Goal: Feedback & Contribution: Submit feedback/report problem

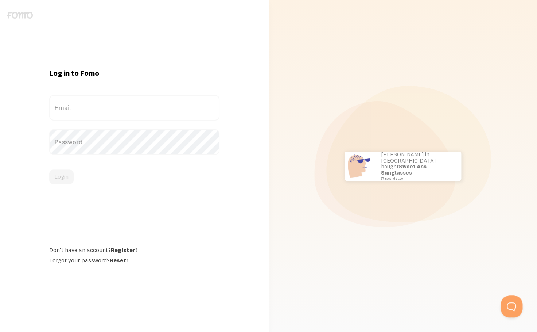
click at [121, 137] on label "Password" at bounding box center [134, 142] width 170 height 26
click at [107, 110] on label "Email" at bounding box center [134, 108] width 170 height 26
click at [107, 110] on input "Email" at bounding box center [134, 108] width 170 height 26
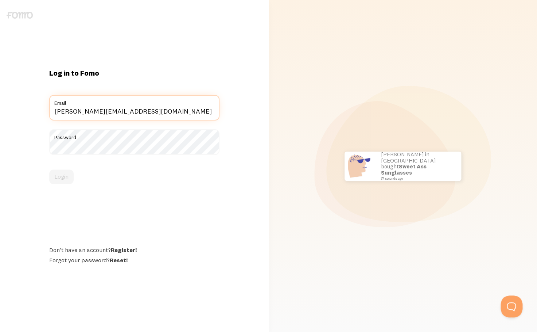
type input "[PERSON_NAME][EMAIL_ADDRESS][DOMAIN_NAME]"
click at [49, 169] on button "Login" at bounding box center [61, 176] width 24 height 15
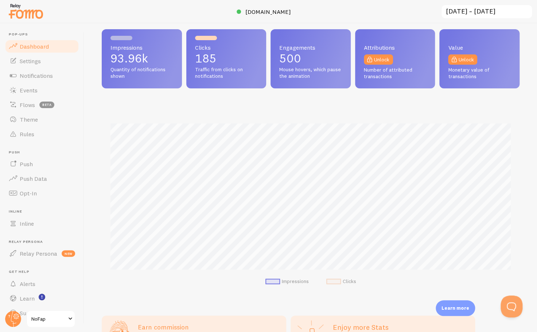
scroll to position [8, 0]
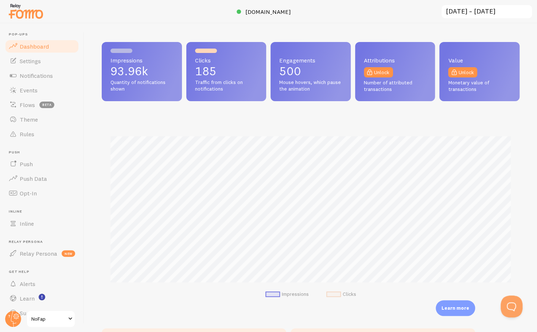
click at [469, 13] on input "2025-08-24 ~ 2025-09-23" at bounding box center [487, 11] width 92 height 15
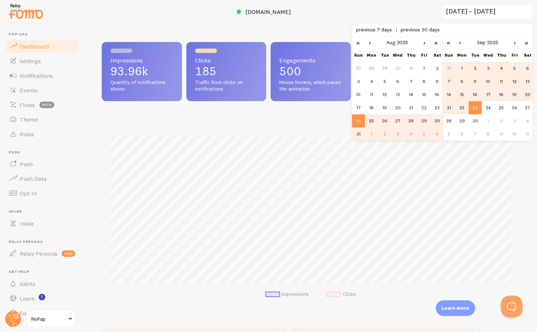
click at [509, 95] on td "19" at bounding box center [514, 94] width 13 height 13
click at [478, 108] on td "23" at bounding box center [475, 107] width 13 height 13
click at [424, 44] on link "›" at bounding box center [424, 42] width 11 height 12
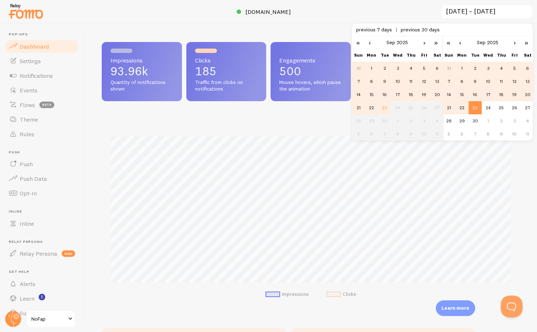
click at [397, 96] on td "17" at bounding box center [398, 94] width 13 height 13
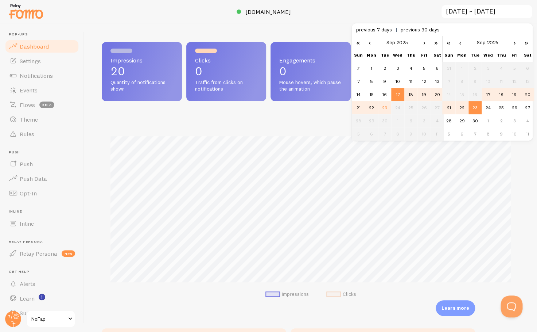
click at [388, 106] on td "23" at bounding box center [384, 107] width 13 height 13
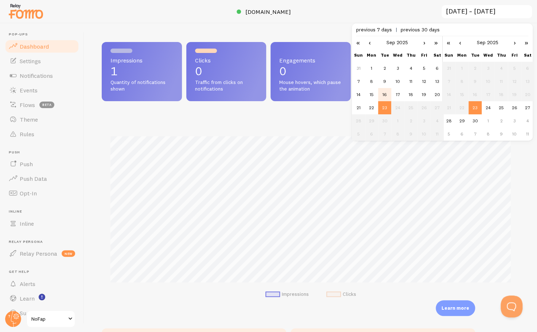
click at [390, 97] on td "16" at bounding box center [384, 94] width 13 height 13
type input "2025-09-16 ~ 2025-09-23"
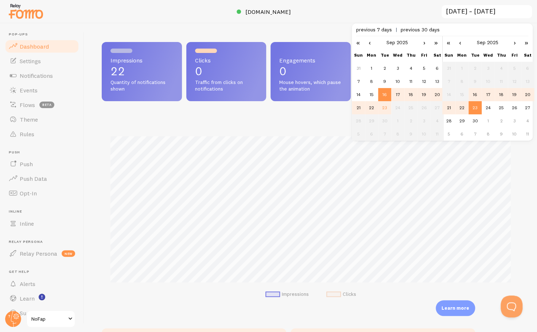
click at [268, 130] on div "Impressions Clicks" at bounding box center [311, 215] width 418 height 192
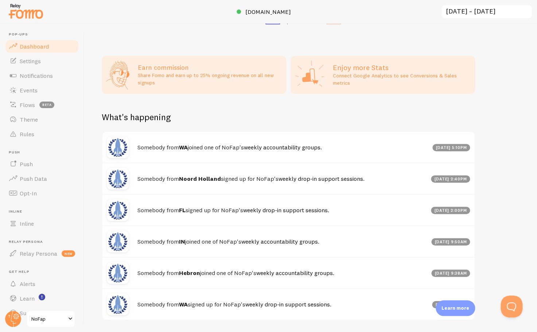
scroll to position [304, 0]
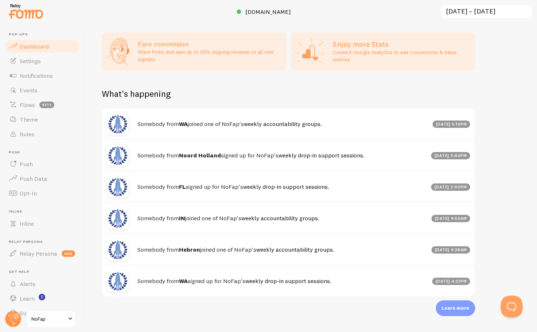
click at [46, 52] on link "Dashboard" at bounding box center [41, 46] width 75 height 15
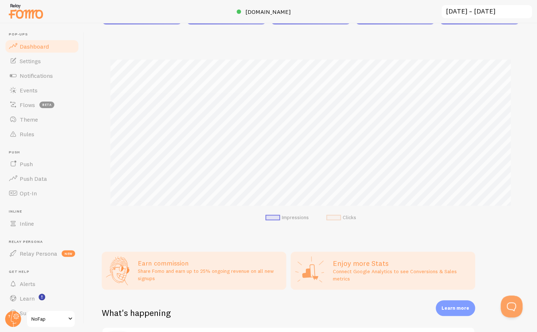
scroll to position [0, 0]
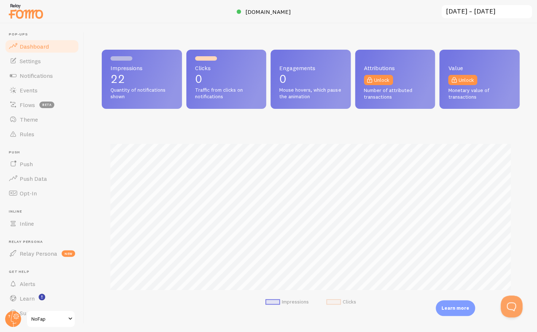
click at [277, 6] on div at bounding box center [268, 11] width 537 height 23
click at [277, 16] on link "nofap.com" at bounding box center [269, 11] width 64 height 9
click at [55, 61] on link "Settings" at bounding box center [41, 61] width 75 height 15
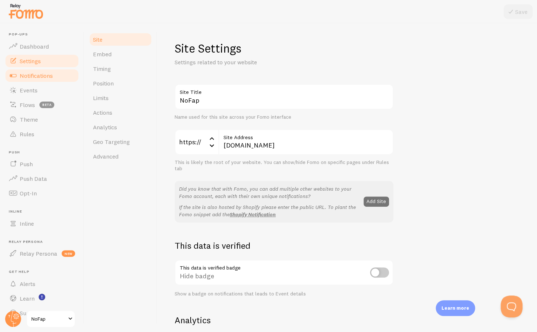
click at [58, 79] on link "Notifications" at bounding box center [41, 75] width 75 height 15
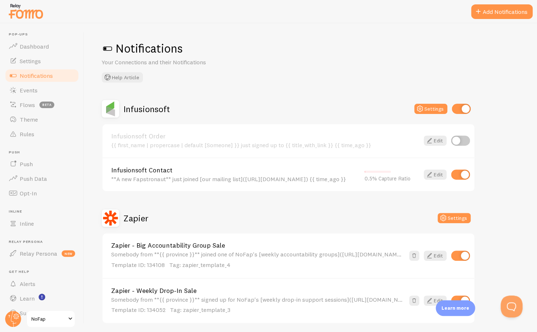
scroll to position [27, 0]
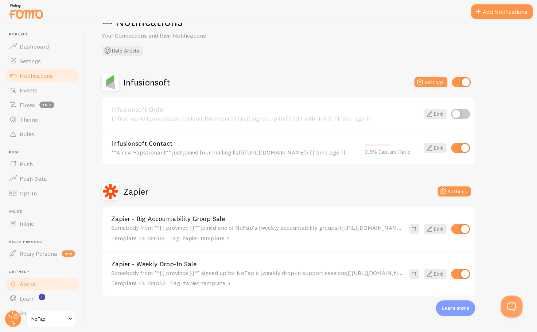
click at [45, 284] on link "Alerts" at bounding box center [41, 283] width 75 height 15
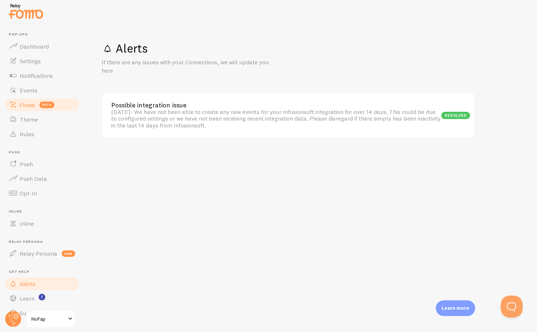
click at [36, 107] on link "Flows beta" at bounding box center [41, 104] width 75 height 15
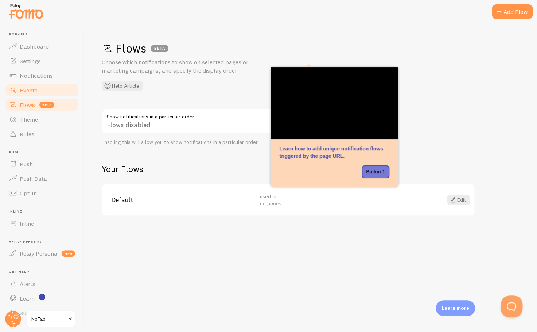
click at [31, 92] on span "Events" at bounding box center [29, 89] width 18 height 7
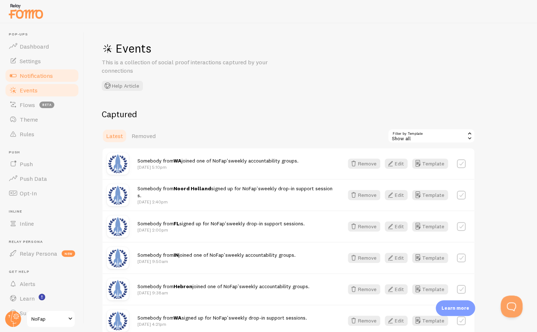
click at [31, 79] on link "Notifications" at bounding box center [41, 75] width 75 height 15
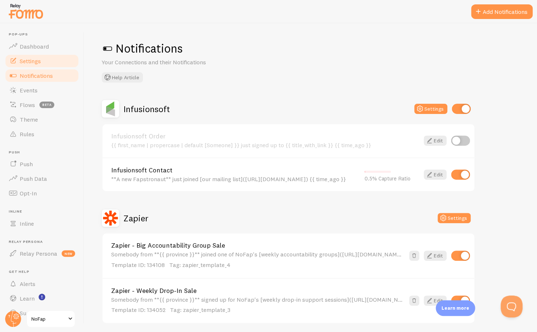
click at [45, 57] on link "Settings" at bounding box center [41, 61] width 75 height 15
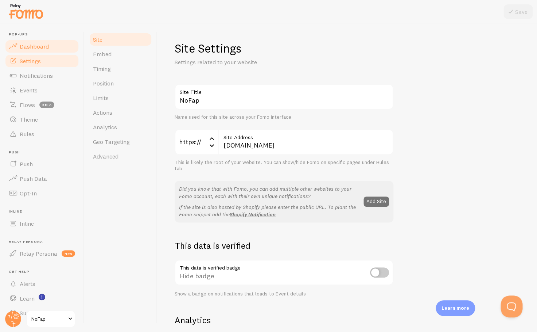
click at [45, 49] on span "Dashboard" at bounding box center [34, 46] width 29 height 7
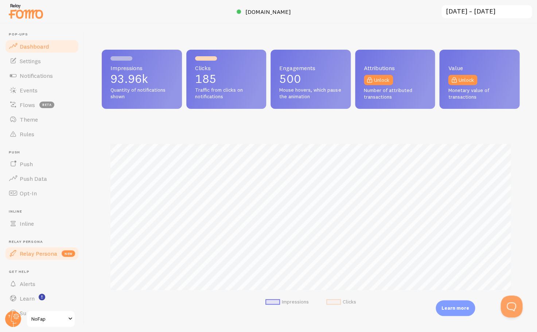
scroll to position [15, 0]
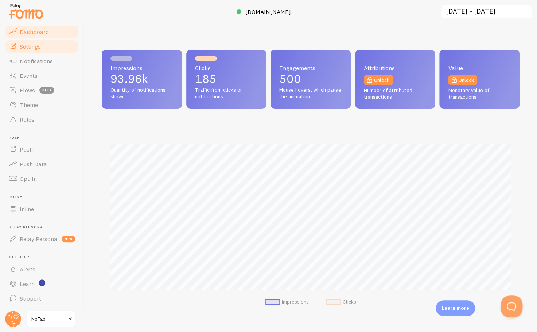
click at [46, 52] on link "Settings" at bounding box center [41, 46] width 75 height 15
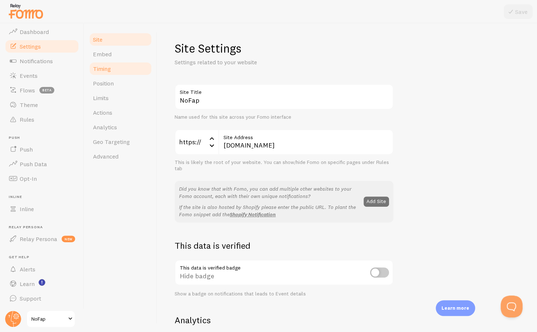
click at [109, 70] on span "Timing" at bounding box center [102, 68] width 18 height 7
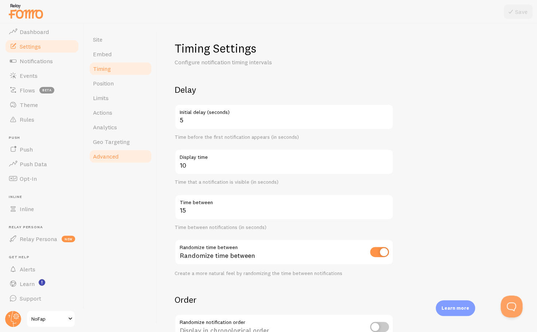
click at [119, 151] on link "Advanced" at bounding box center [121, 156] width 64 height 15
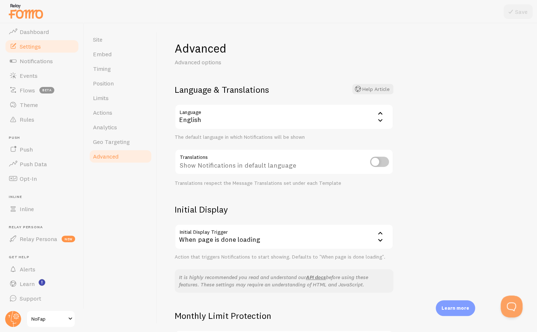
scroll to position [92, 0]
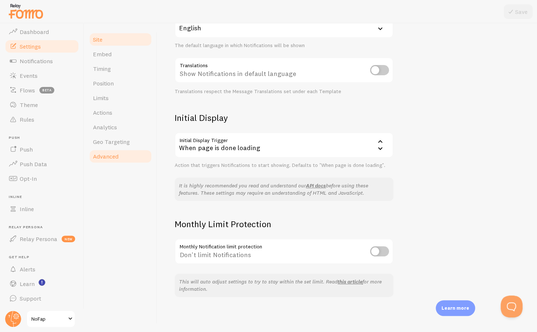
click at [104, 46] on link "Site" at bounding box center [121, 39] width 64 height 15
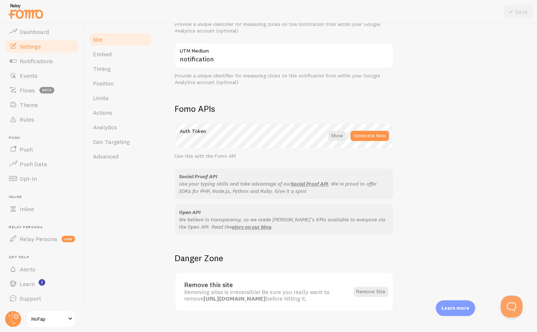
scroll to position [358, 0]
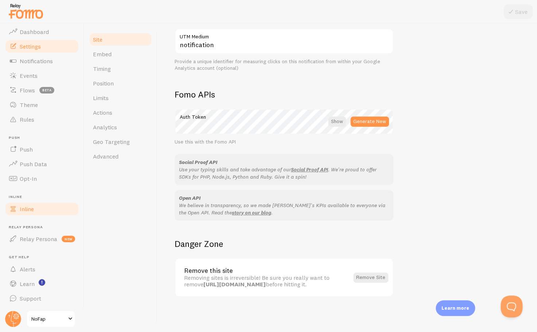
click at [60, 210] on link "Inline" at bounding box center [41, 208] width 75 height 15
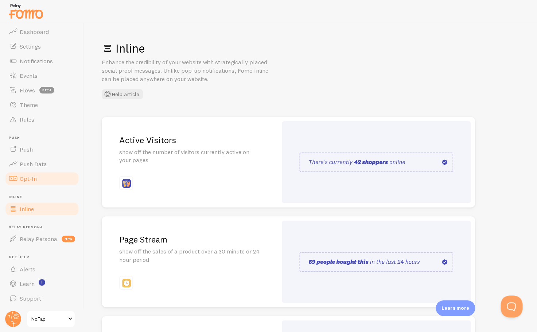
click at [60, 184] on link "Opt-In" at bounding box center [41, 178] width 75 height 15
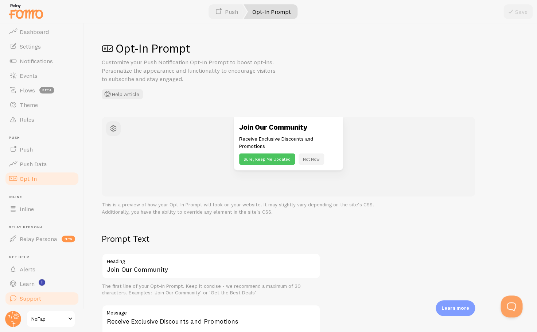
click at [47, 295] on link "Support" at bounding box center [41, 298] width 75 height 15
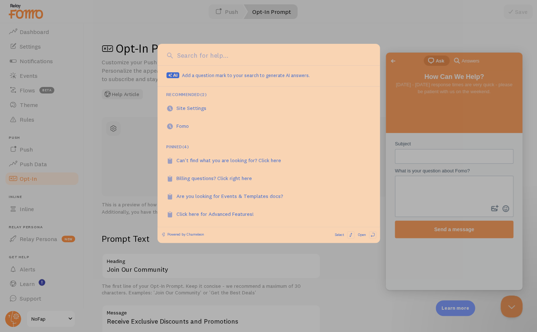
click at [363, 35] on div at bounding box center [268, 166] width 537 height 332
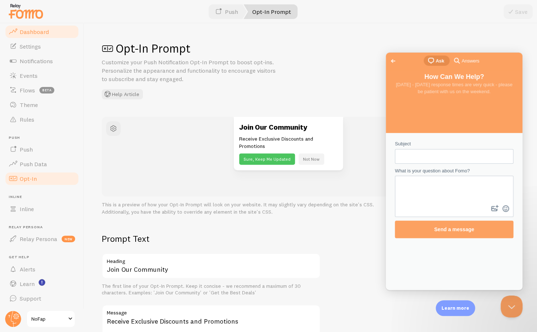
click at [41, 36] on link "Dashboard" at bounding box center [41, 31] width 75 height 15
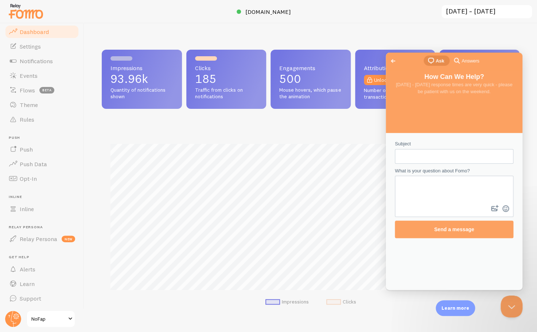
scroll to position [192, 418]
click at [436, 155] on input "Subject" at bounding box center [454, 156] width 107 height 13
type input "Stopped loading abuptly"
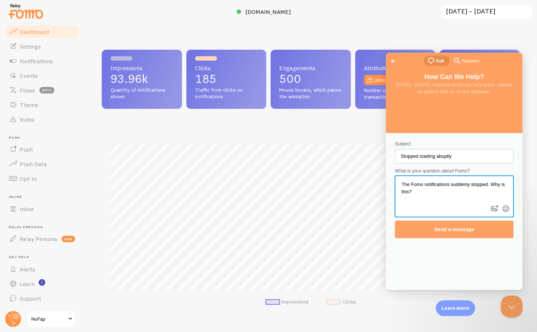
click at [493, 183] on textarea "The Fomo notifications suddenly stopped. Why is this?" at bounding box center [454, 189] width 117 height 27
type textarea "The Fomo notifications suddenly stopped days ago. Why is this?"
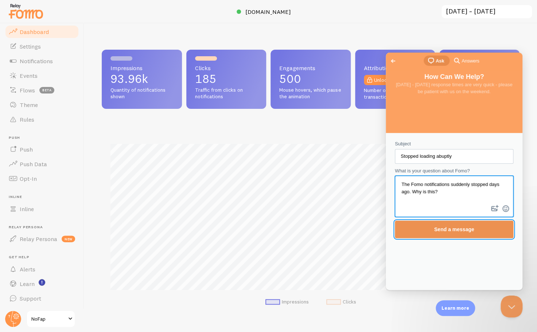
click at [478, 238] on button "Send a message" at bounding box center [454, 229] width 119 height 18
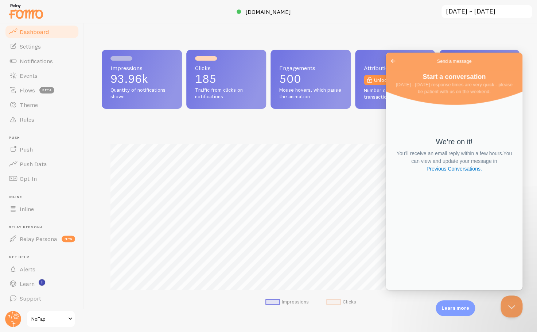
click at [392, 64] on span "Go back" at bounding box center [393, 61] width 9 height 9
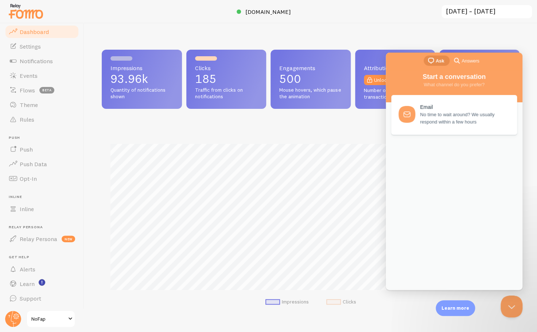
click at [392, 63] on div "chat-square Ask search-medium Answers" at bounding box center [454, 62] width 137 height 18
click at [265, 27] on div "Impressions 93.96k Quantity of notifications shown Clicks 185 Traffic from clic…" at bounding box center [310, 177] width 453 height 308
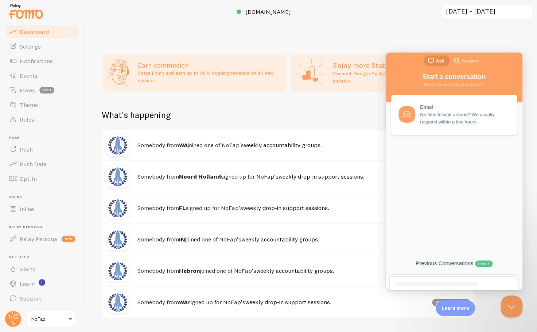
scroll to position [304, 0]
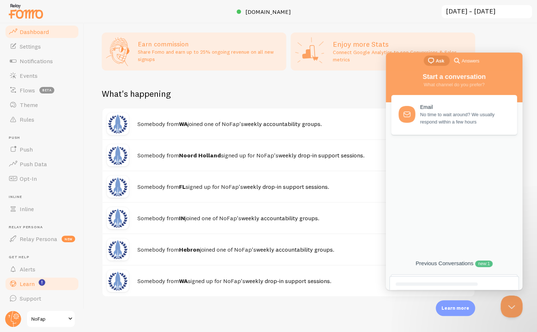
click at [34, 278] on link "Learn" at bounding box center [41, 283] width 75 height 15
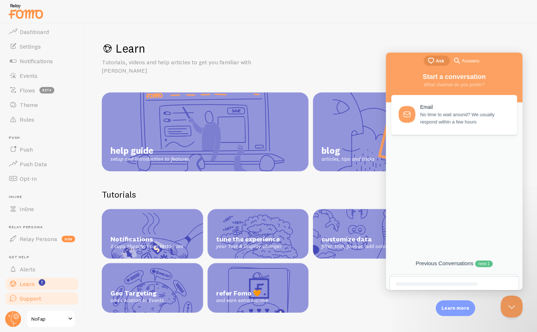
click at [42, 295] on link "Support" at bounding box center [41, 298] width 75 height 15
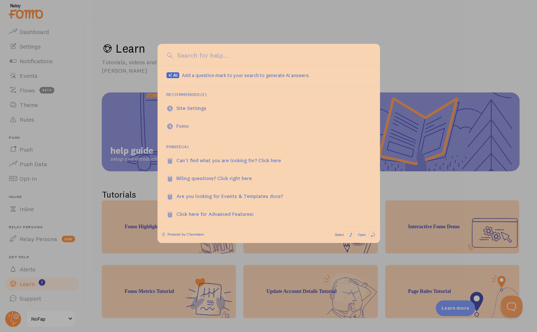
click at [334, 19] on div at bounding box center [268, 166] width 537 height 332
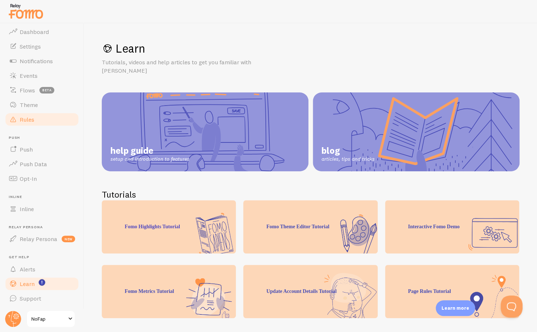
click at [49, 116] on link "Rules" at bounding box center [41, 119] width 75 height 15
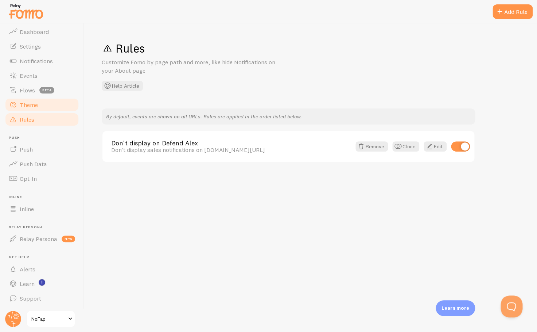
click at [52, 103] on link "Theme" at bounding box center [41, 104] width 75 height 15
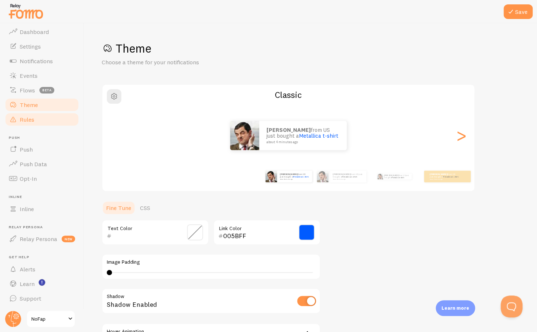
click at [56, 119] on link "Rules" at bounding box center [41, 119] width 75 height 15
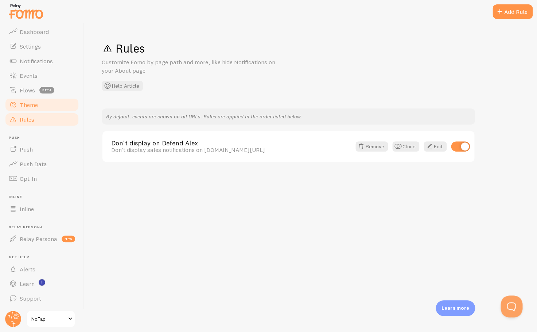
click at [60, 99] on link "Theme" at bounding box center [41, 104] width 75 height 15
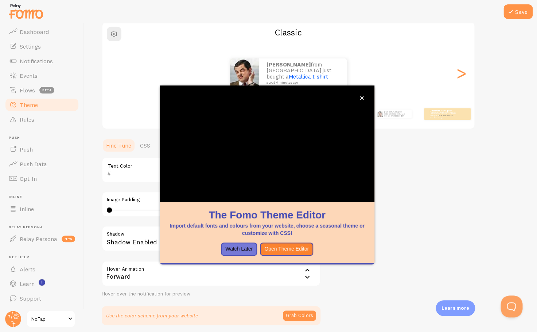
scroll to position [90, 0]
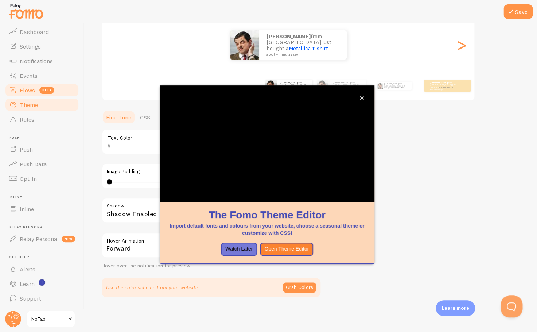
click at [73, 86] on link "Flows beta" at bounding box center [41, 90] width 75 height 15
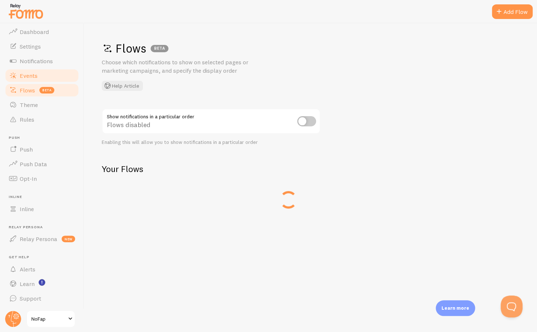
click at [65, 80] on link "Events" at bounding box center [41, 75] width 75 height 15
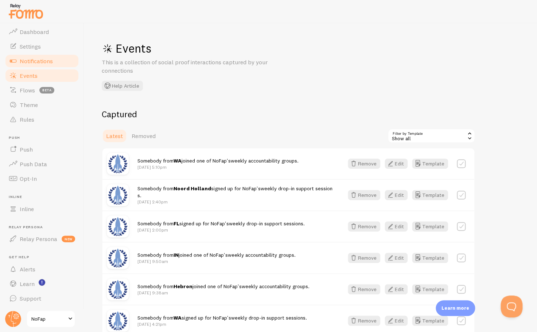
click at [62, 55] on link "Notifications" at bounding box center [41, 61] width 75 height 15
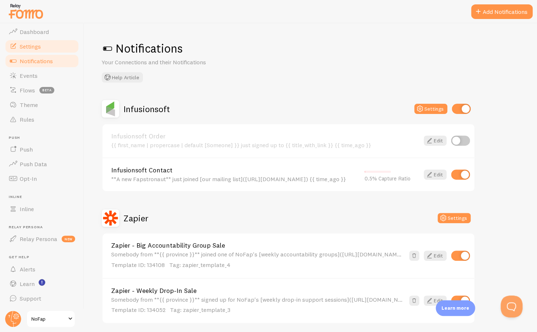
click at [65, 47] on link "Settings" at bounding box center [41, 46] width 75 height 15
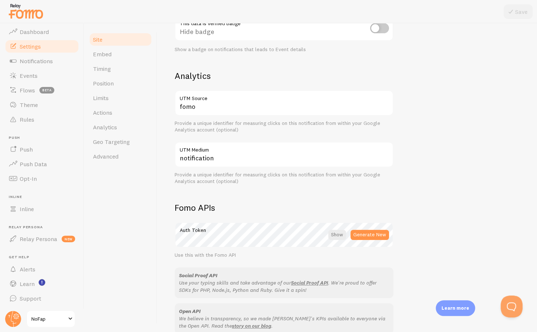
scroll to position [358, 0]
